Goal: Obtain resource: Download file/media

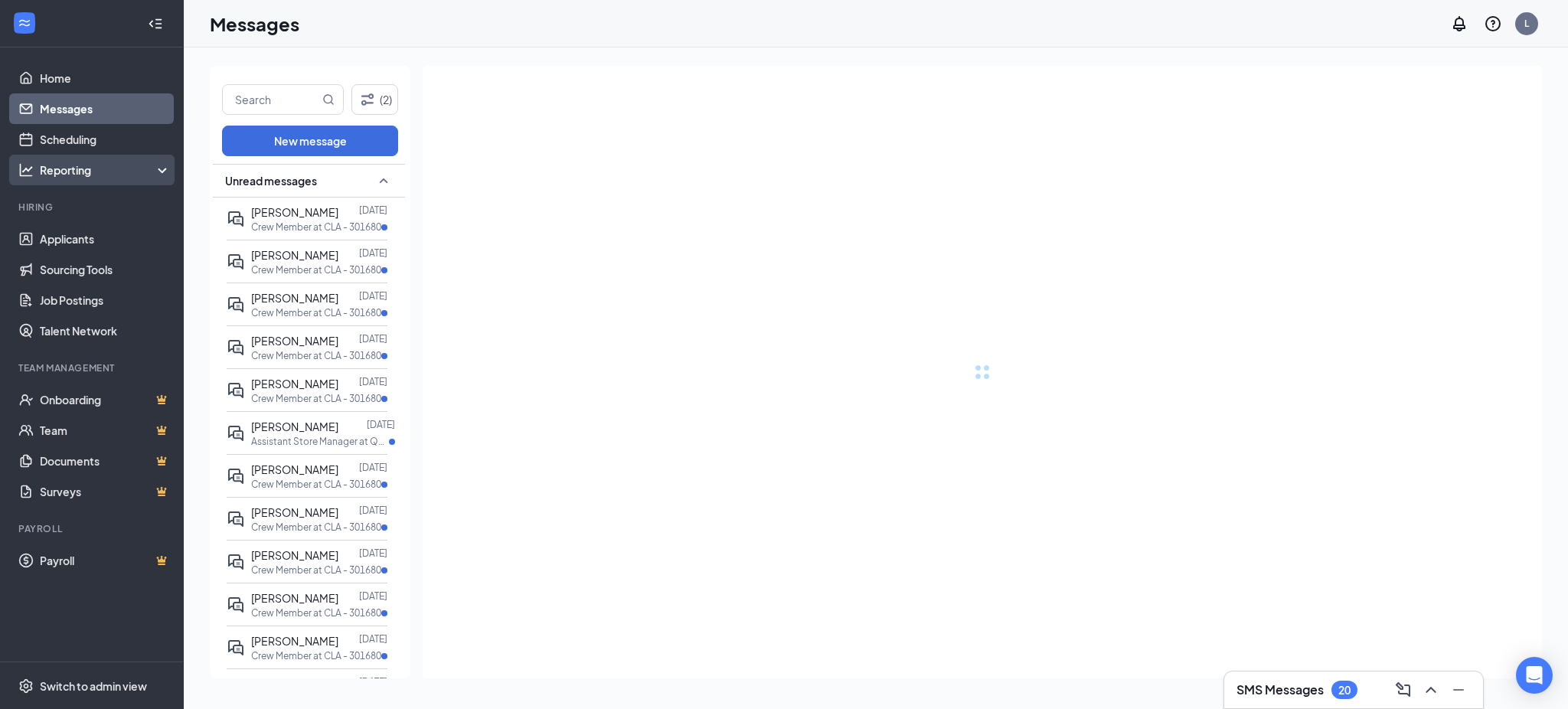
click at [89, 176] on div "Reporting" at bounding box center [106, 170] width 132 height 16
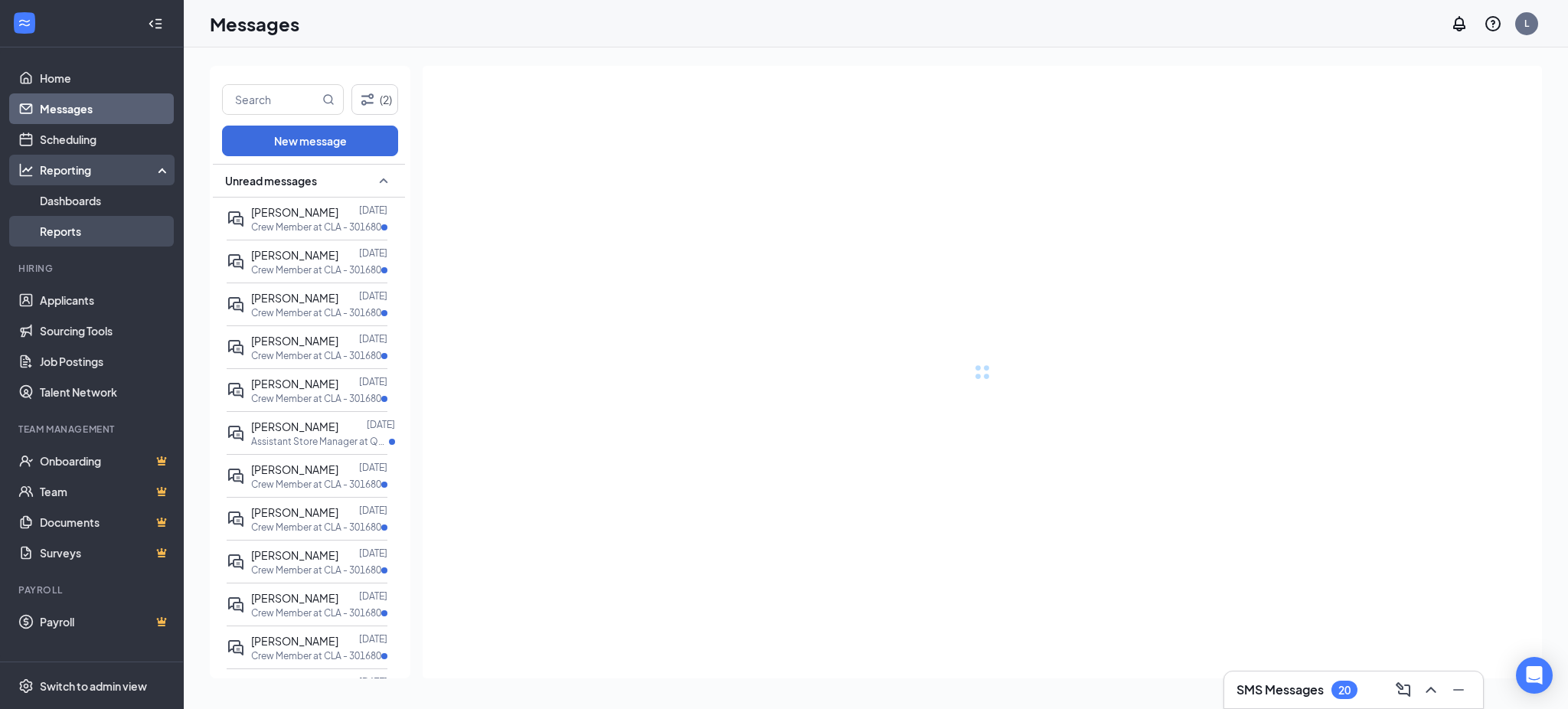
click at [70, 233] on link "Reports" at bounding box center [105, 231] width 131 height 31
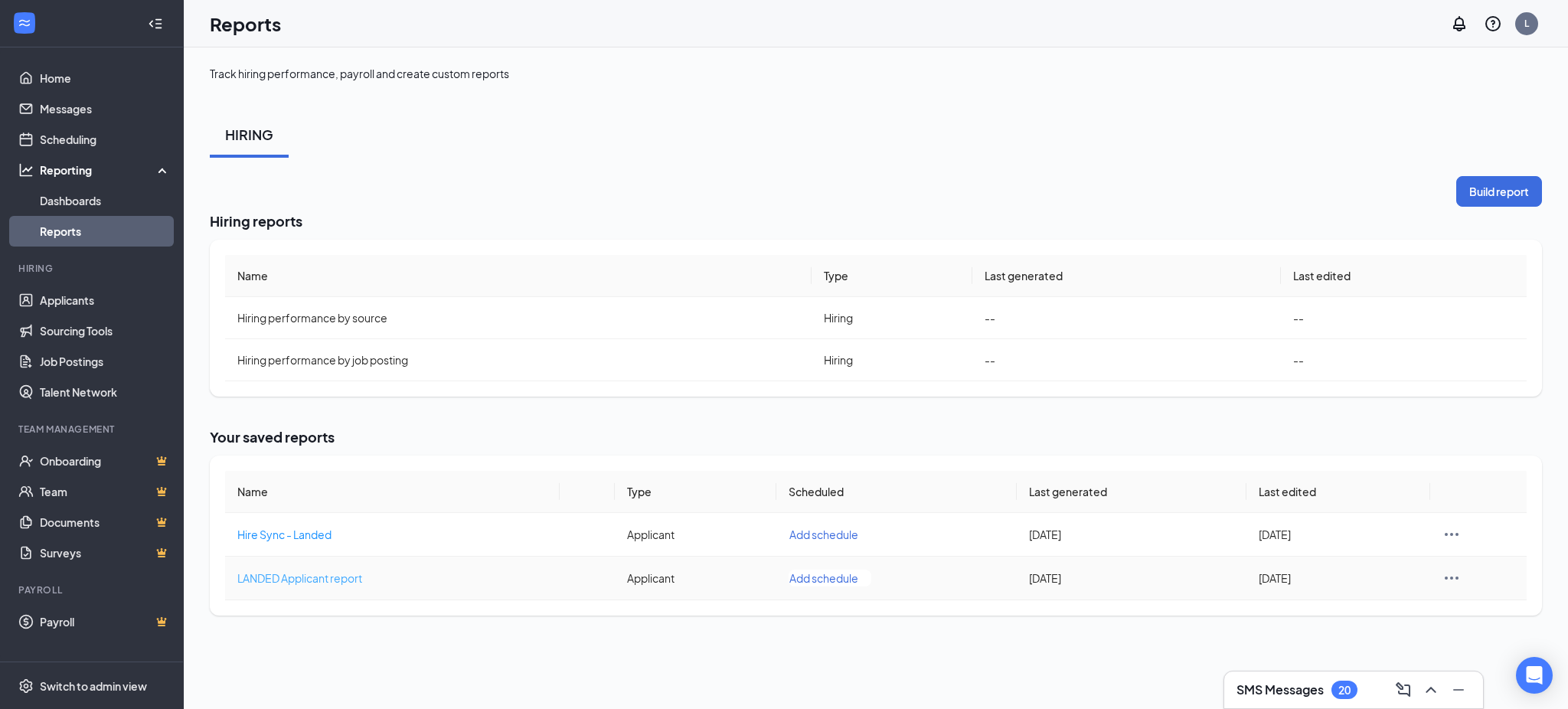
click at [291, 581] on span "LANDED Applicant report" at bounding box center [299, 578] width 125 height 14
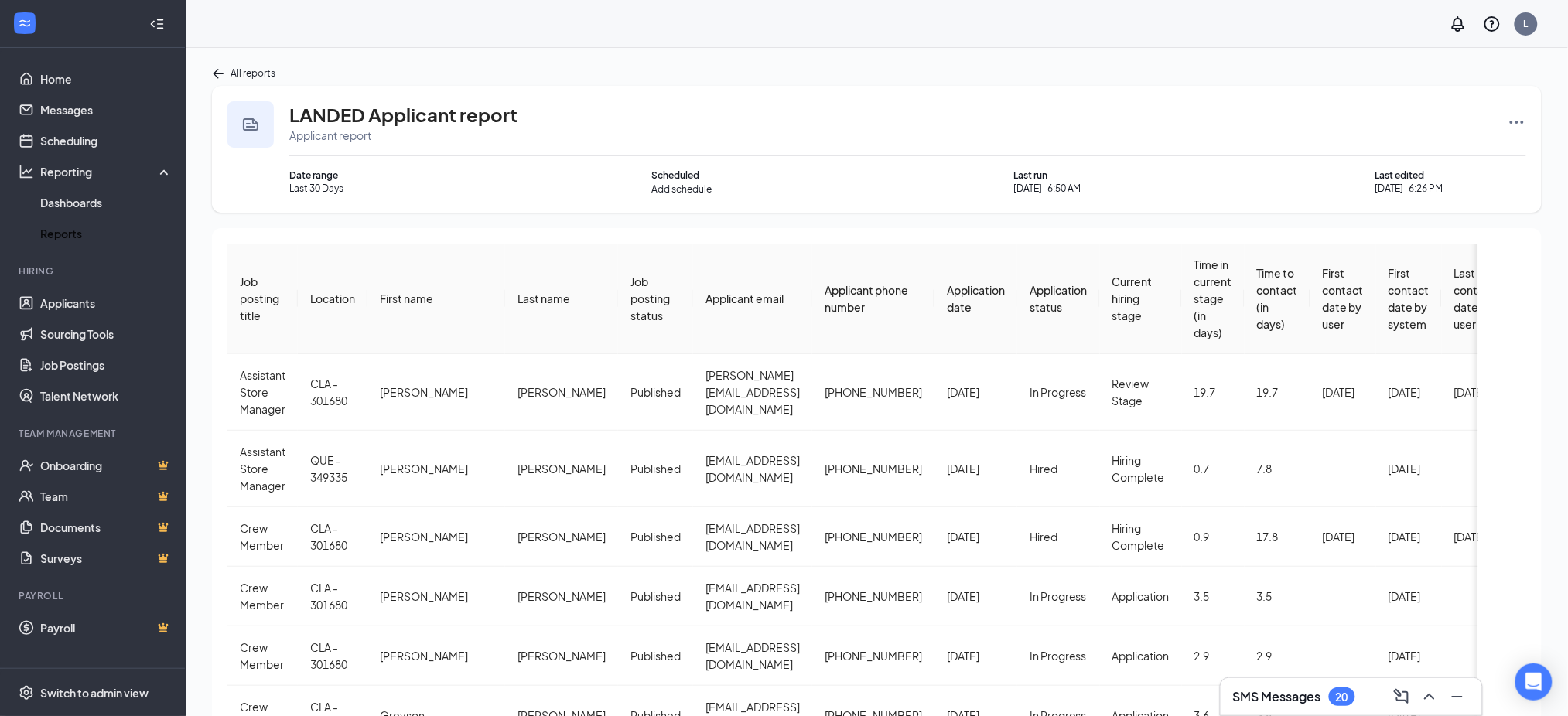
click at [1520, 122] on icon "Ellipses" at bounding box center [1517, 122] width 18 height 18
click at [1466, 273] on span "Rerun report" at bounding box center [1459, 273] width 64 height 16
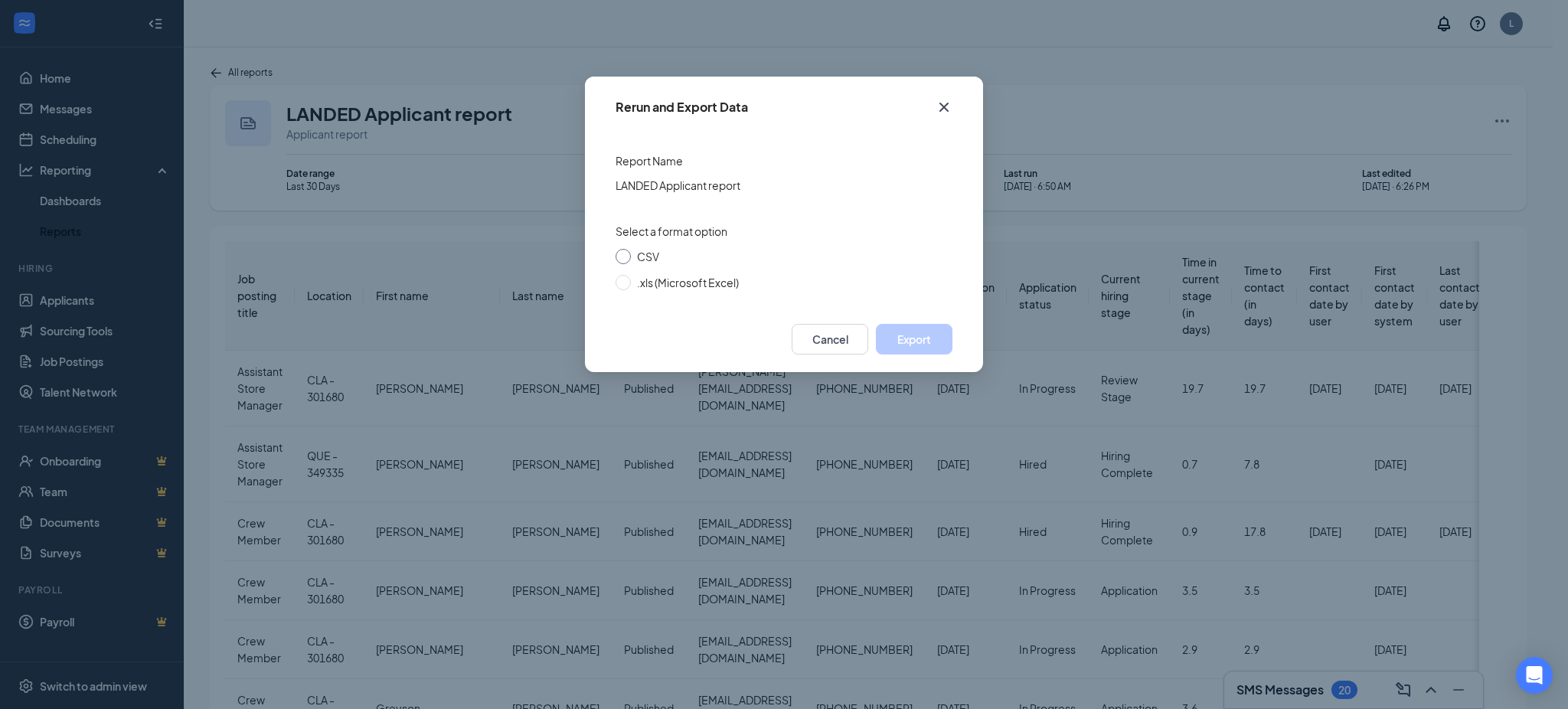
click at [645, 254] on span "CSV" at bounding box center [648, 257] width 22 height 14
click at [630, 254] on input "CSV" at bounding box center [623, 257] width 16 height 16
radio input "true"
click at [911, 340] on button "Export" at bounding box center [914, 338] width 77 height 31
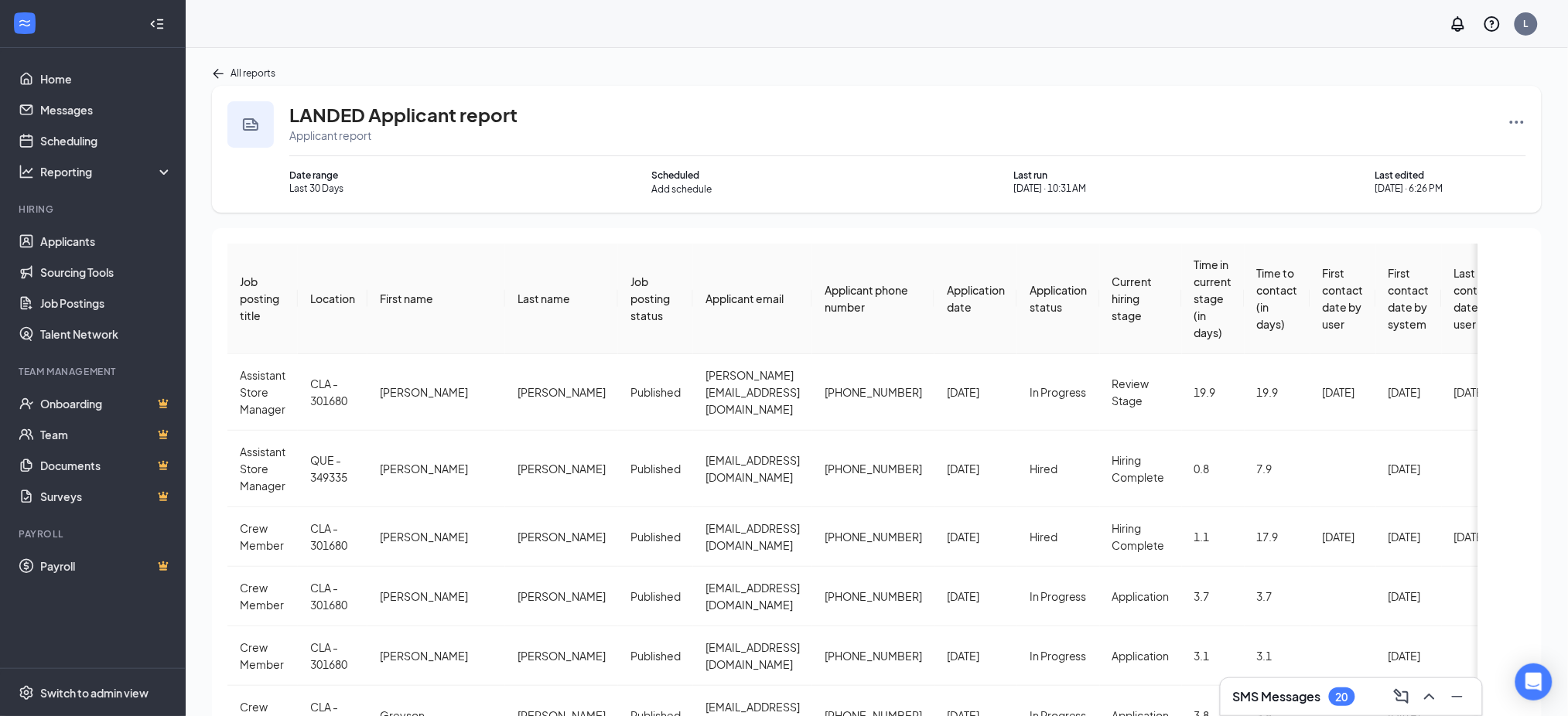
click at [947, 294] on span "Application date" at bounding box center [975, 298] width 58 height 31
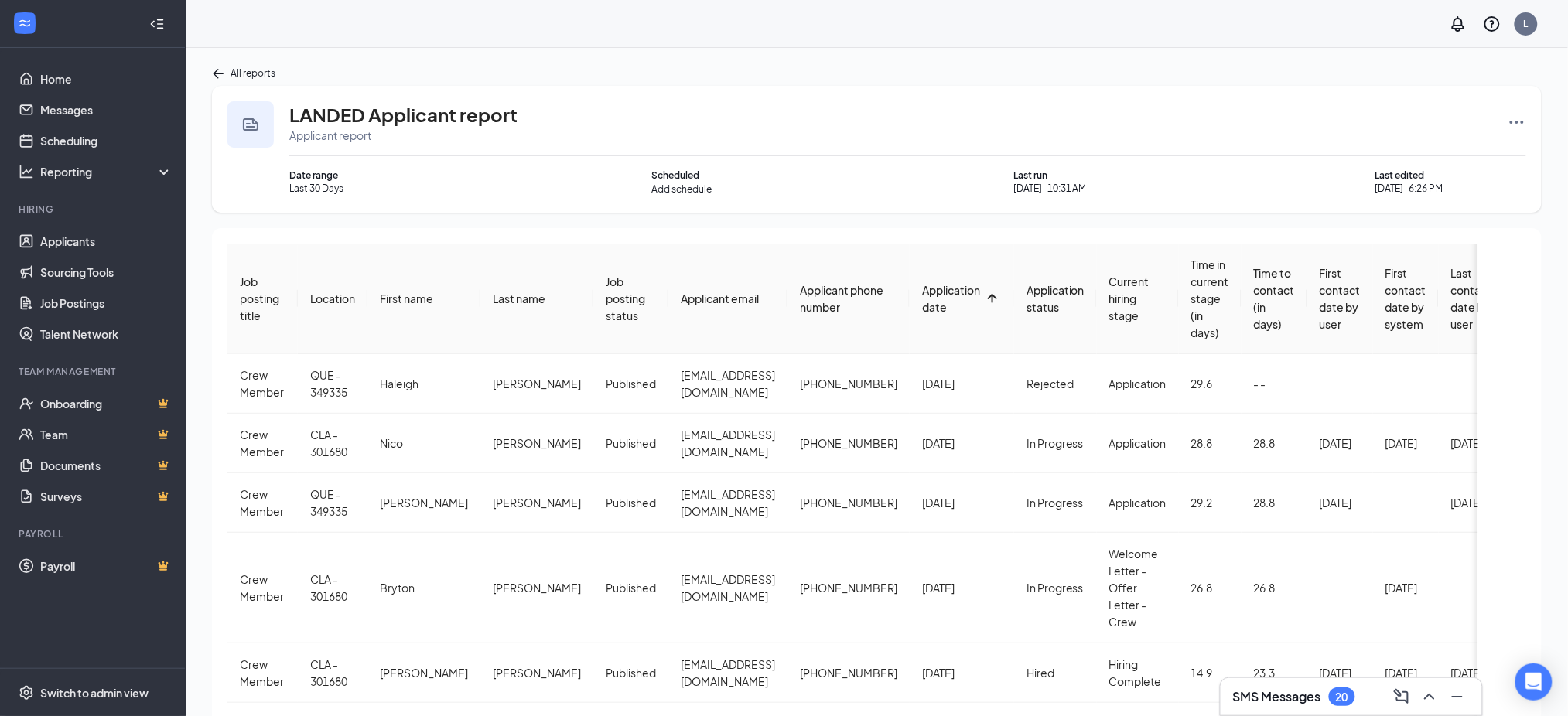
click at [925, 294] on span "Application date" at bounding box center [951, 298] width 58 height 31
